Goal: Transaction & Acquisition: Book appointment/travel/reservation

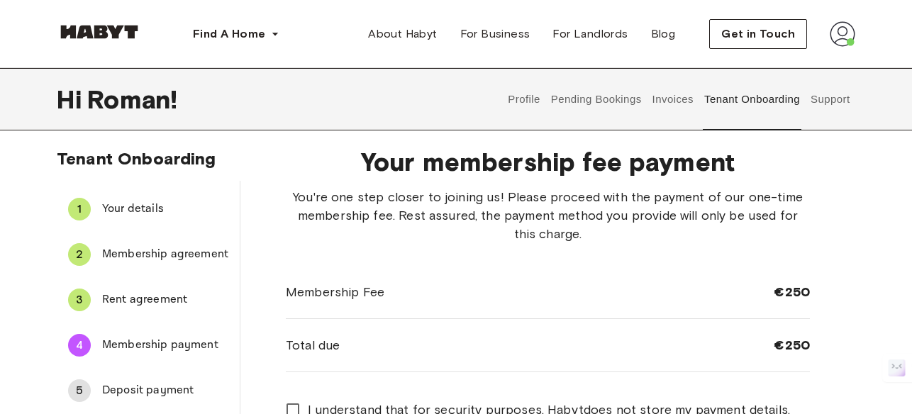
scroll to position [4, 0]
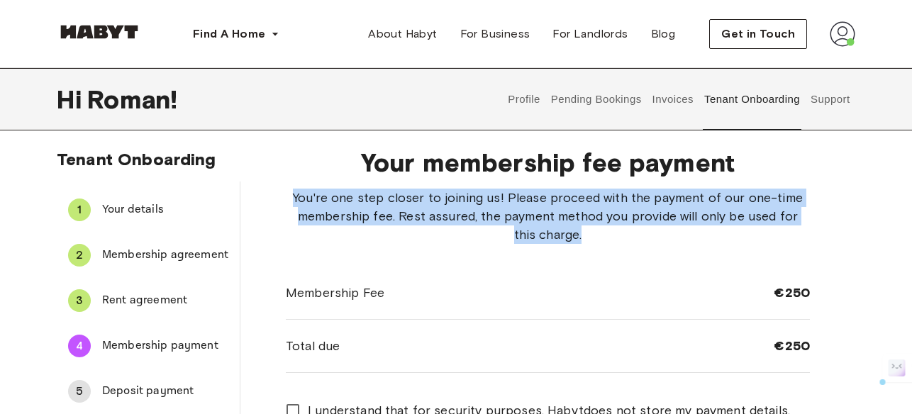
drag, startPoint x: 294, startPoint y: 194, endPoint x: 577, endPoint y: 233, distance: 286.3
click at [577, 233] on span "You're one step closer to joining us! Please proceed with the payment of our on…" at bounding box center [548, 216] width 524 height 55
click at [567, 243] on div at bounding box center [567, 243] width 0 height 0
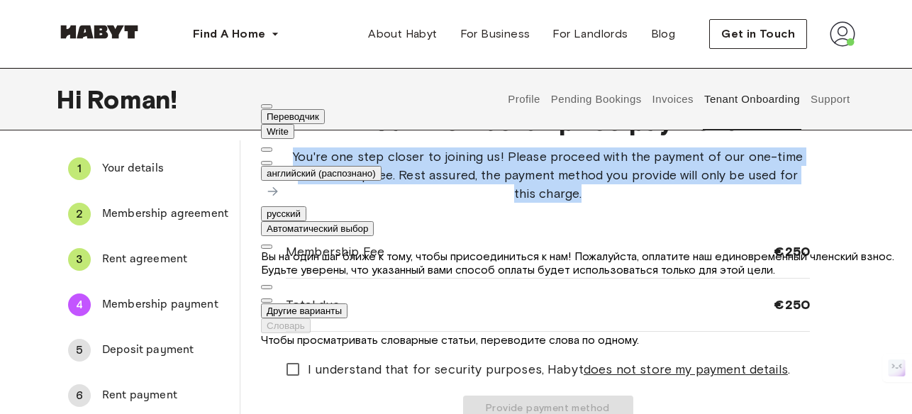
scroll to position [50, 0]
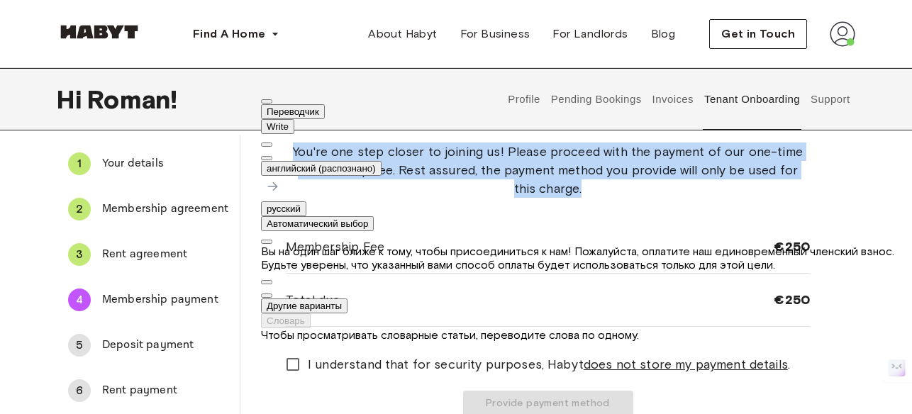
click at [272, 156] on button at bounding box center [266, 158] width 11 height 4
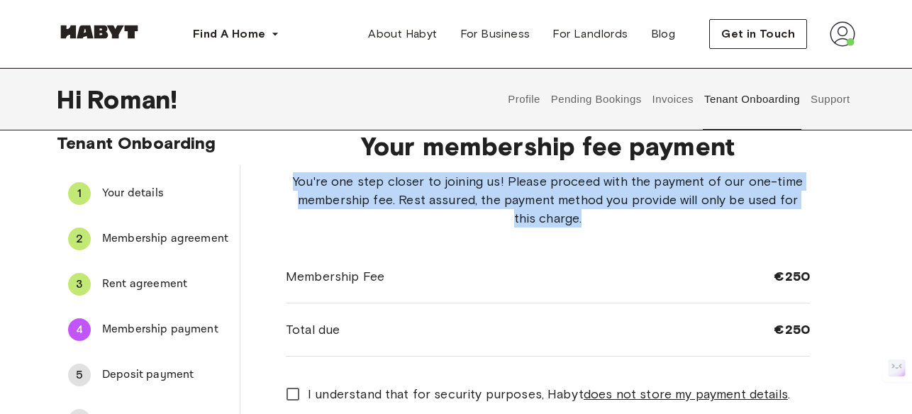
scroll to position [0, 0]
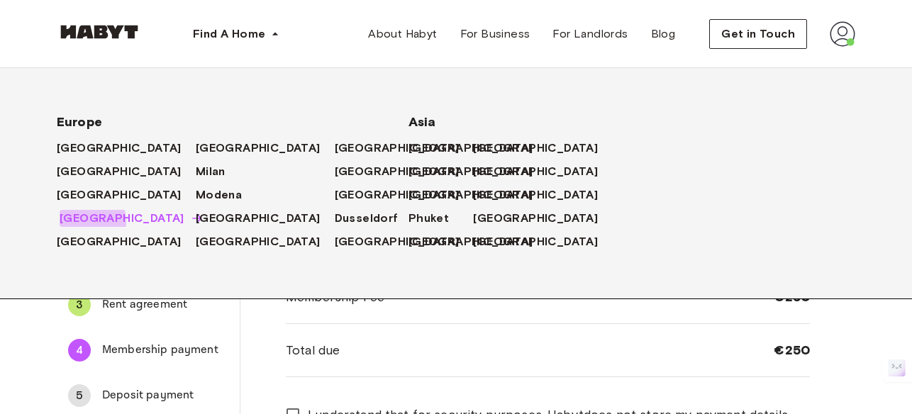
click at [84, 223] on span "[GEOGRAPHIC_DATA]" at bounding box center [122, 218] width 125 height 17
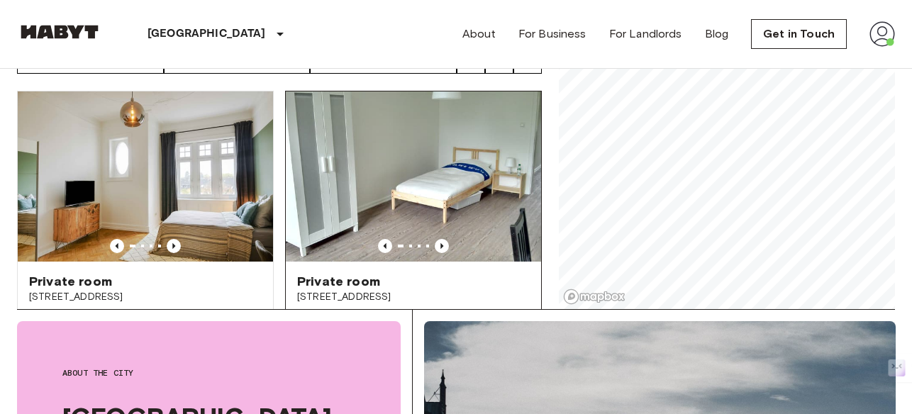
click at [387, 151] on img at bounding box center [413, 176] width 255 height 170
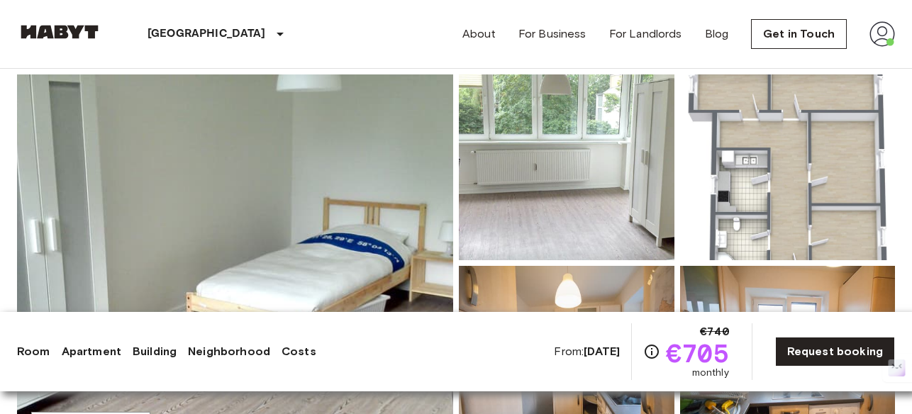
scroll to position [118, 0]
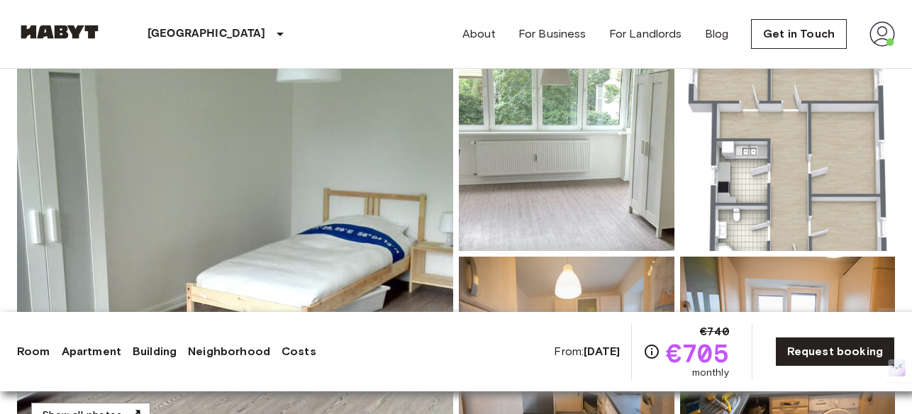
click at [426, 184] on img at bounding box center [235, 253] width 436 height 377
